Goal: Information Seeking & Learning: Learn about a topic

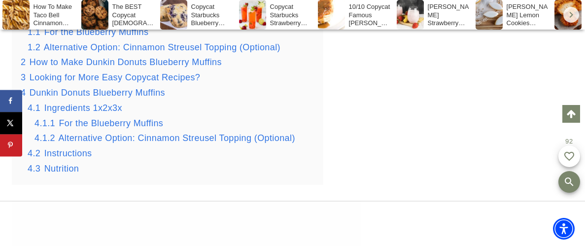
scroll to position [1669, 0]
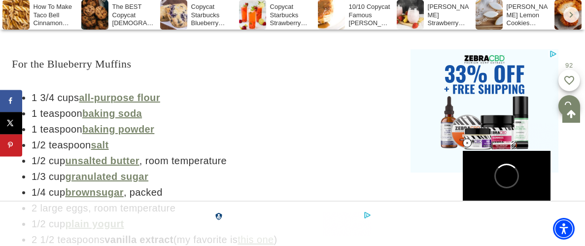
scroll to position [1761, 0]
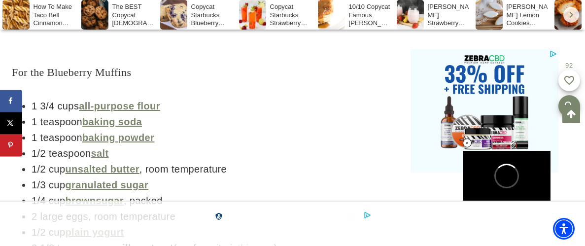
click at [194, 10] on div "Copycat Starbucks Blueberry Scone Recipe" at bounding box center [198, 15] width 76 height 30
